Goal: Information Seeking & Learning: Learn about a topic

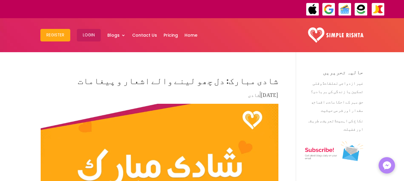
click at [223, 81] on h1 "شادی مبارک: دل چھو لینے والے اشعار و پیغامات" at bounding box center [160, 80] width 238 height 21
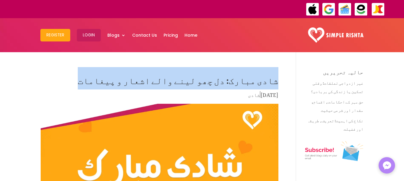
click at [223, 81] on h1 "شادی مبارک: دل چھو لینے والے اشعار و پیغامات" at bounding box center [160, 80] width 238 height 21
copy div "شادی مبارک: دل چھو لینے والے اشعار و پیغامات"
click at [214, 85] on h1 "شادی مبارک: دل چھو لینے والے اشعار و پیغامات" at bounding box center [160, 80] width 238 height 21
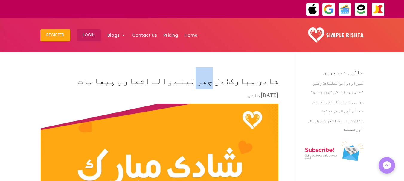
click at [214, 85] on h1 "شادی مبارک: دل چھو لینے والے اشعار و پیغامات" at bounding box center [160, 80] width 238 height 21
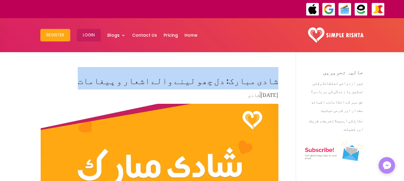
click at [214, 85] on h1 "شادی مبارک: دل چھو لینے والے اشعار و پیغامات" at bounding box center [160, 80] width 238 height 21
